Goal: Task Accomplishment & Management: Manage account settings

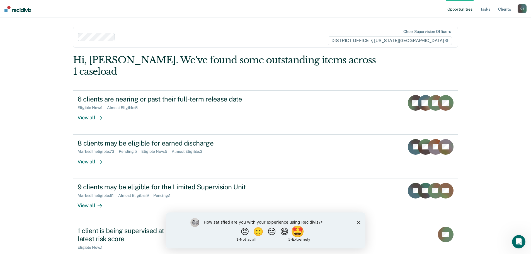
click at [301, 233] on button "🤩" at bounding box center [297, 231] width 15 height 11
click at [357, 221] on polygon "Close survey" at bounding box center [358, 221] width 3 height 3
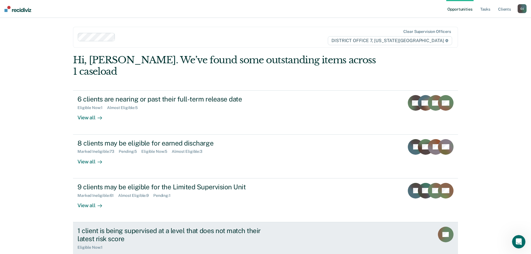
scroll to position [28, 0]
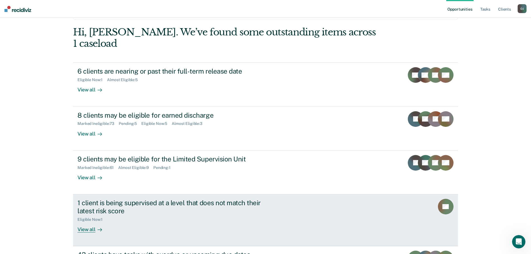
click at [87, 221] on div "View all" at bounding box center [92, 226] width 31 height 11
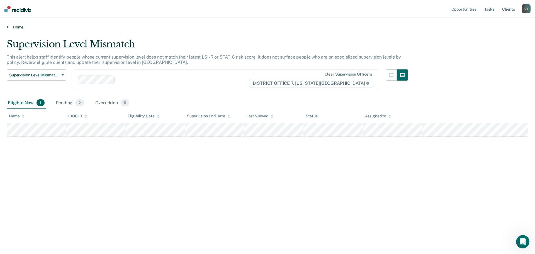
click at [18, 25] on link "Home" at bounding box center [268, 27] width 522 height 5
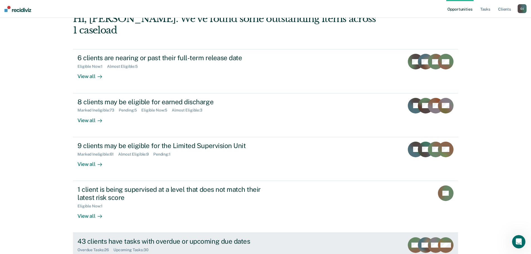
scroll to position [19, 0]
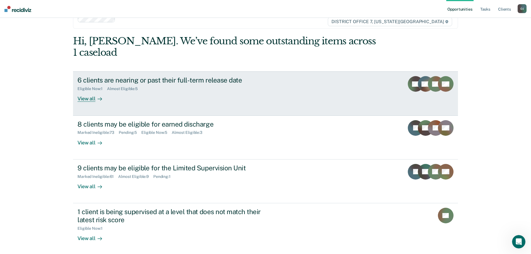
click at [181, 93] on link "6 clients are nearing or past their full-term release date Eligible Now : 1 Alm…" at bounding box center [265, 93] width 385 height 44
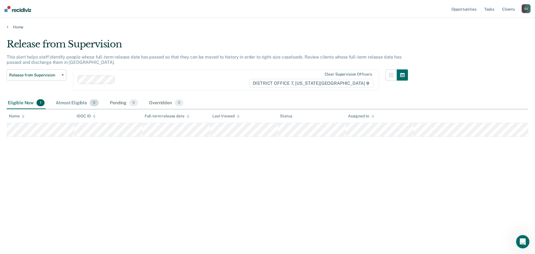
click at [69, 102] on div "Almost Eligible 5" at bounding box center [77, 103] width 45 height 12
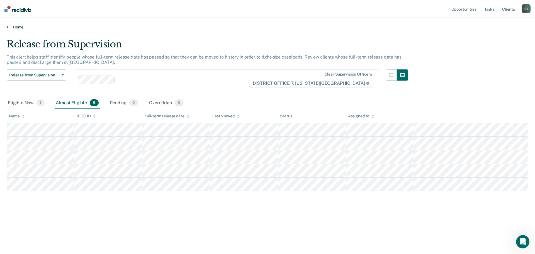
click at [19, 28] on link "Home" at bounding box center [268, 27] width 522 height 5
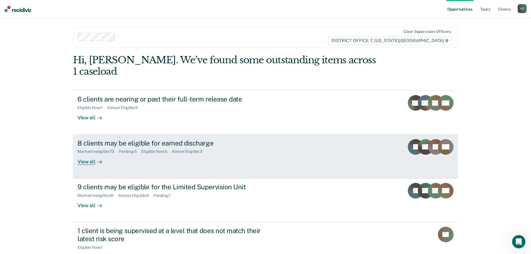
click at [98, 154] on div "View all" at bounding box center [92, 159] width 31 height 11
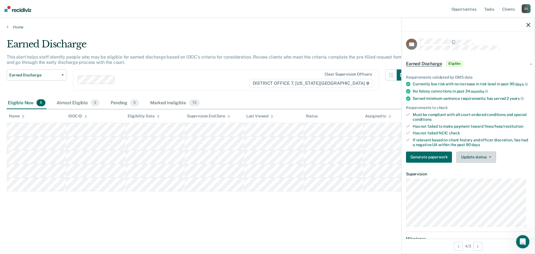
click at [479, 158] on button "Update status" at bounding box center [475, 156] width 39 height 11
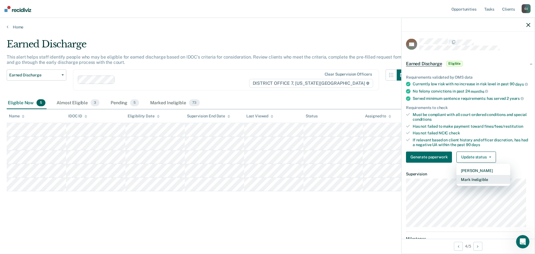
click at [476, 184] on button "Mark Ineligible" at bounding box center [483, 179] width 54 height 9
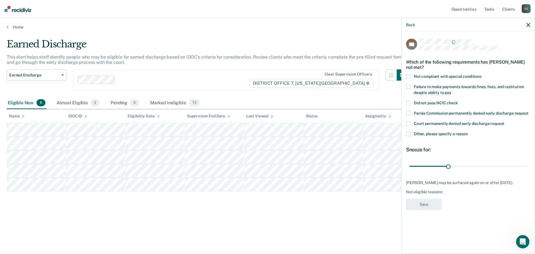
click at [444, 133] on span "Other, please specify a reason" at bounding box center [441, 133] width 54 height 4
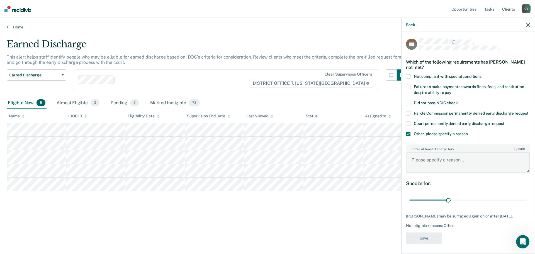
click at [433, 166] on textarea "Enter at least 3 characters 0 / 1600" at bounding box center [467, 162] width 123 height 21
click at [527, 24] on icon "button" at bounding box center [528, 25] width 4 height 4
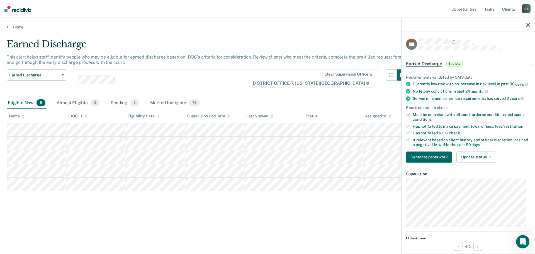
click at [57, 212] on div "Earned Discharge This alert helps staff identify people who may be eligible for…" at bounding box center [268, 133] width 522 height 191
click at [77, 103] on div "Almost Eligible 3" at bounding box center [77, 103] width 45 height 12
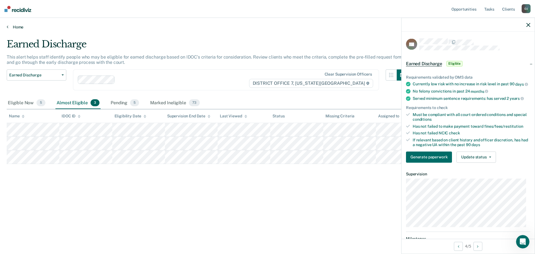
click at [18, 25] on link "Home" at bounding box center [268, 27] width 522 height 5
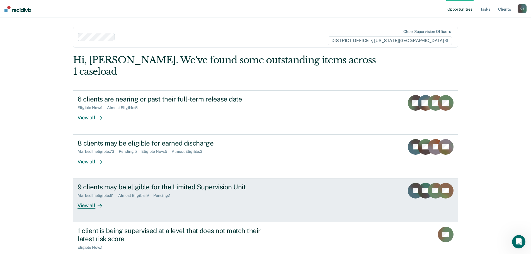
click at [92, 198] on div "View all" at bounding box center [92, 203] width 31 height 11
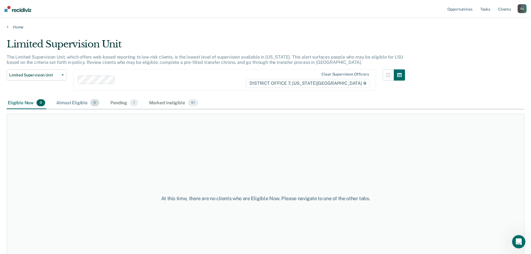
click at [73, 103] on div "Almost Eligible 9" at bounding box center [77, 103] width 45 height 12
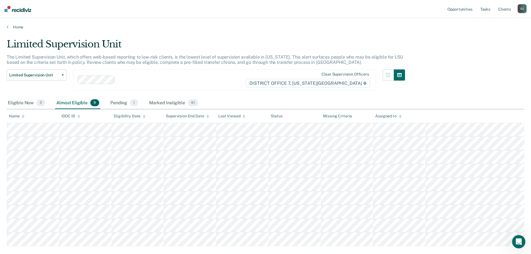
scroll to position [32, 0]
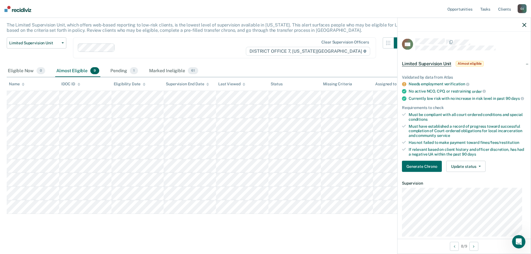
click at [487, 172] on div "Generate Chrono Update status Mark Pending Mark Ineligible" at bounding box center [464, 166] width 124 height 11
click at [455, 170] on button "Update status" at bounding box center [465, 166] width 39 height 11
click at [470, 193] on button "Mark Ineligible" at bounding box center [473, 188] width 54 height 9
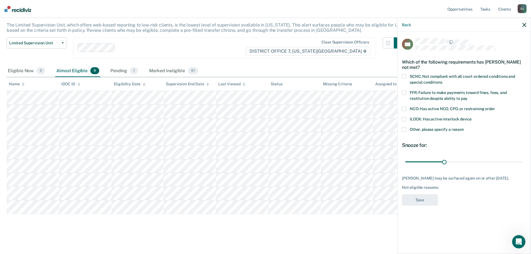
click at [432, 82] on span "SCNC: Not compliant with all court-ordered conditions and special conditions" at bounding box center [462, 79] width 105 height 10
click at [443, 165] on input "range" at bounding box center [464, 162] width 118 height 10
drag, startPoint x: 441, startPoint y: 161, endPoint x: 575, endPoint y: 163, distance: 134.3
type input "90"
click at [523, 163] on input "range" at bounding box center [464, 162] width 118 height 10
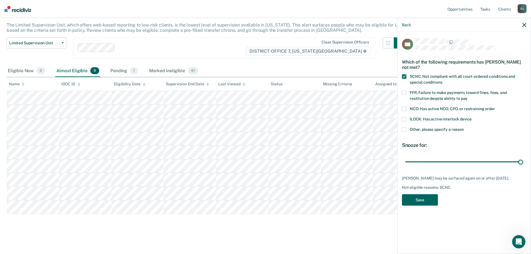
click at [423, 198] on button "Save" at bounding box center [420, 199] width 36 height 11
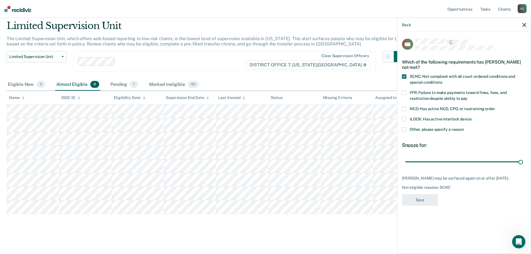
scroll to position [18, 0]
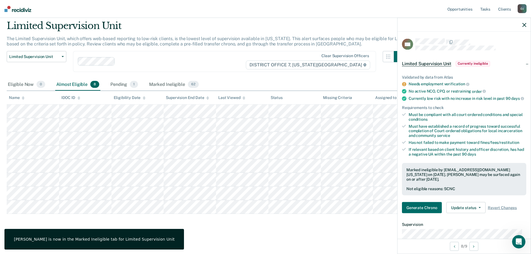
click at [83, 221] on div "Limited Supervision Unit The Limited Supervision Unit, which offers web-based r…" at bounding box center [265, 125] width 517 height 210
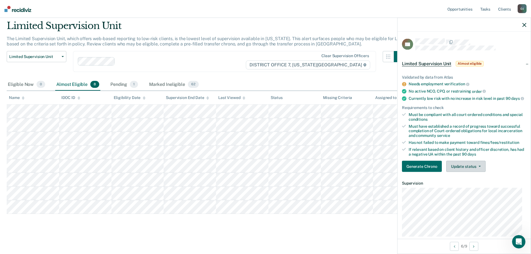
click at [473, 170] on button "Update status" at bounding box center [465, 166] width 39 height 11
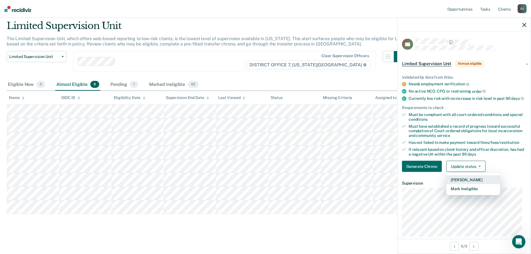
click at [470, 181] on button "[PERSON_NAME]" at bounding box center [473, 179] width 54 height 9
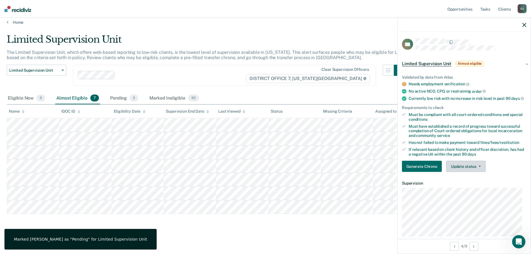
click at [457, 172] on button "Update status" at bounding box center [465, 166] width 39 height 11
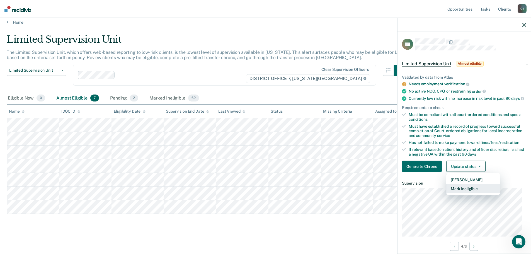
click at [466, 191] on button "Mark Ineligible" at bounding box center [473, 188] width 54 height 9
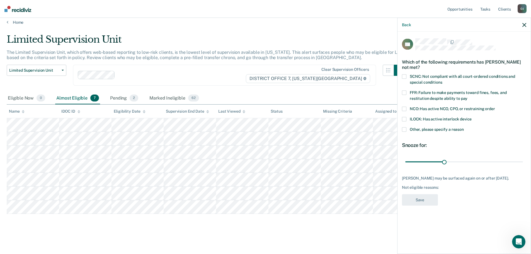
click at [435, 93] on span "FFR: Failure to make payments toward fines, fees, and restitution despite abili…" at bounding box center [458, 95] width 97 height 10
type input "30"
click at [445, 162] on input "range" at bounding box center [464, 162] width 118 height 10
click at [431, 201] on button "Save" at bounding box center [420, 199] width 36 height 11
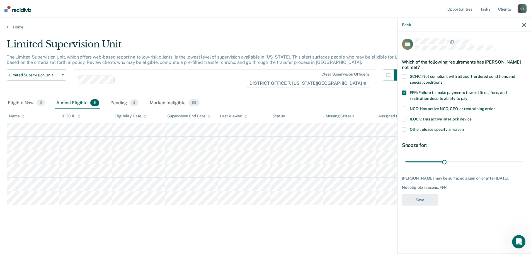
scroll to position [0, 0]
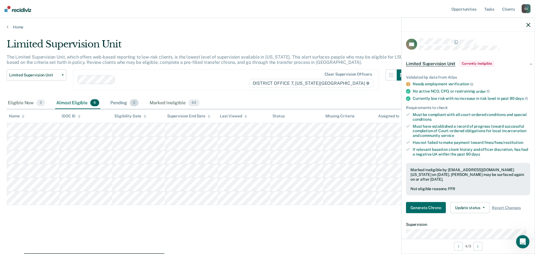
click at [119, 101] on div "Pending 2" at bounding box center [124, 103] width 30 height 12
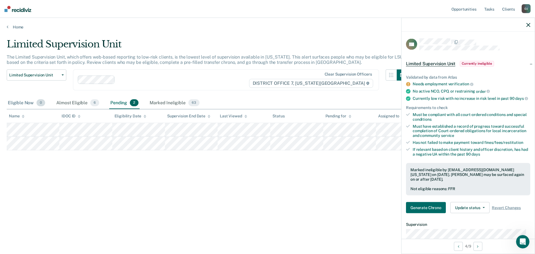
click at [26, 103] on div "Eligible Now 0" at bounding box center [27, 103] width 40 height 12
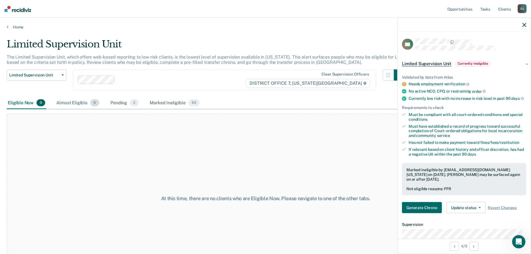
click at [84, 105] on div "Almost Eligible 6" at bounding box center [77, 103] width 45 height 12
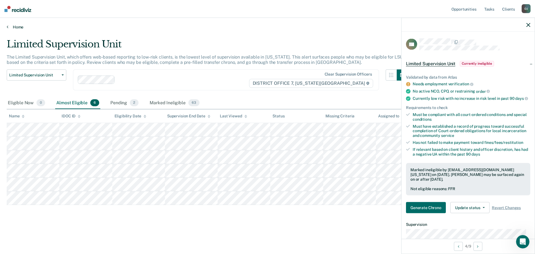
click at [11, 28] on link "Home" at bounding box center [268, 27] width 522 height 5
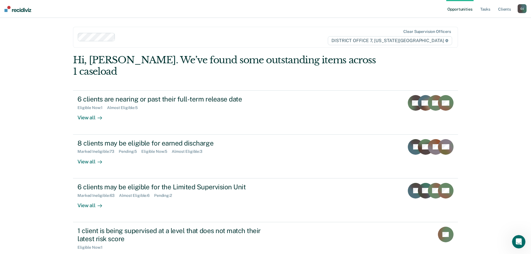
click at [479, 10] on ul "Opportunities Tasks Client s" at bounding box center [481, 9] width 71 height 18
click at [486, 10] on link "Tasks" at bounding box center [485, 9] width 12 height 18
